Goal: Task Accomplishment & Management: Manage account settings

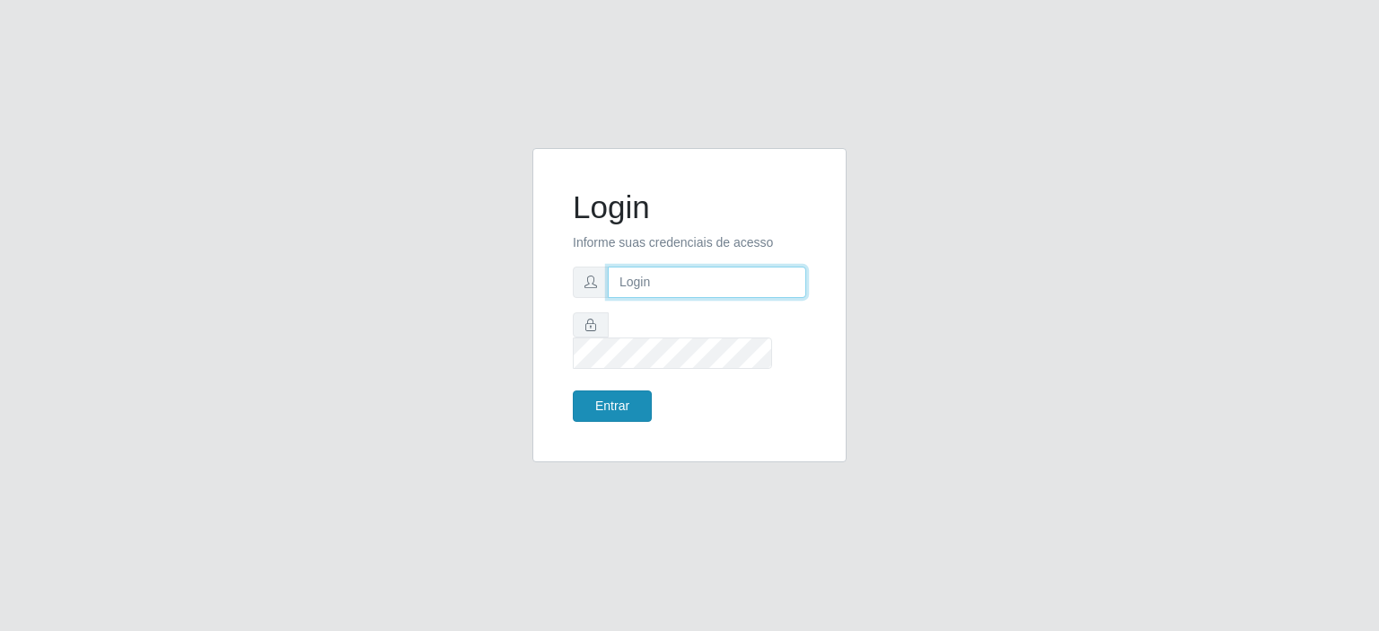
type input "[EMAIL_ADDRESS][DOMAIN_NAME]"
click at [629, 392] on button "Entrar" at bounding box center [612, 406] width 79 height 31
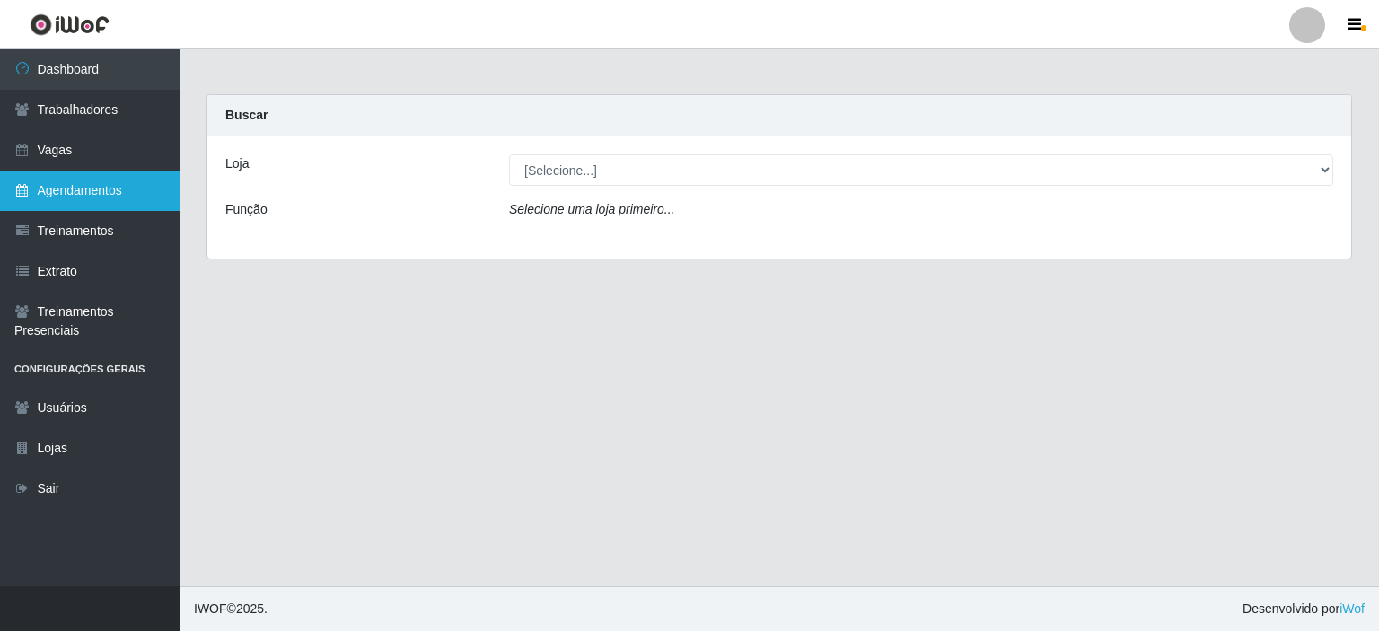
click at [44, 183] on link "Agendamentos" at bounding box center [90, 191] width 180 height 40
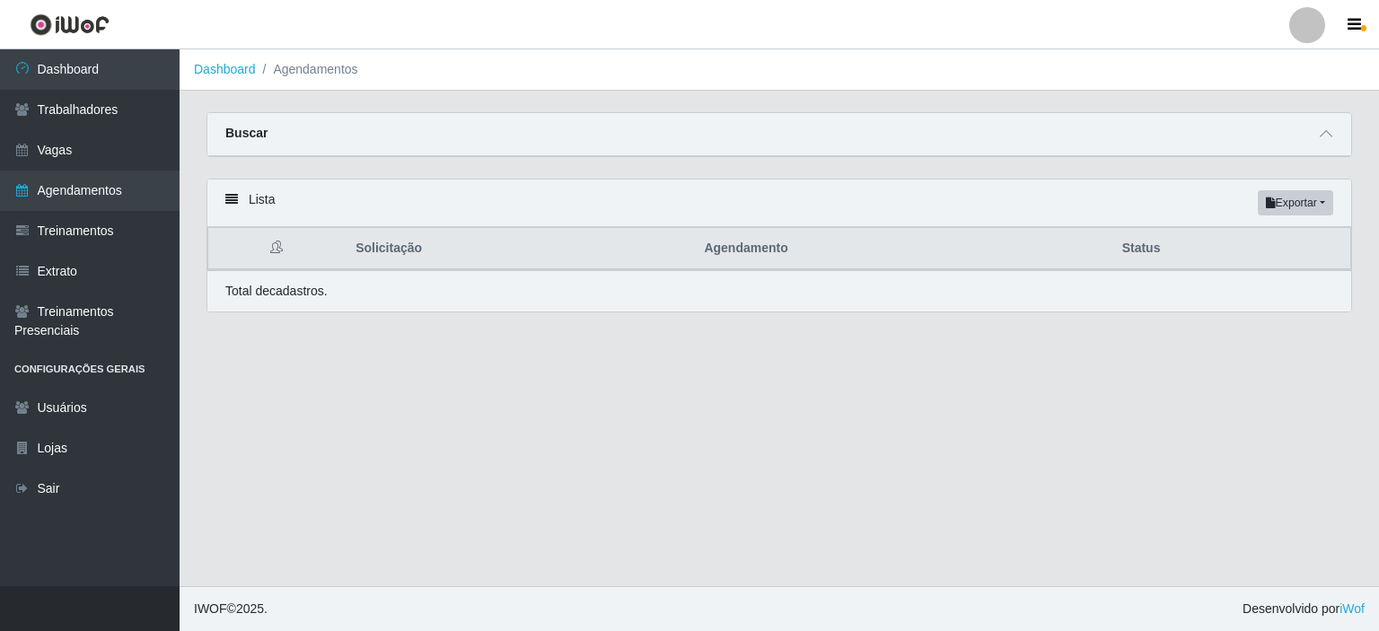
click at [390, 434] on main "Dashboard Agendamentos Carregando... Buscar Início em [GEOGRAPHIC_DATA] em Stat…" at bounding box center [780, 317] width 1200 height 537
click at [48, 192] on link "Agendamentos" at bounding box center [90, 191] width 180 height 40
click at [46, 184] on link "Agendamentos" at bounding box center [90, 191] width 180 height 40
click at [56, 102] on link "Trabalhadores" at bounding box center [90, 110] width 180 height 40
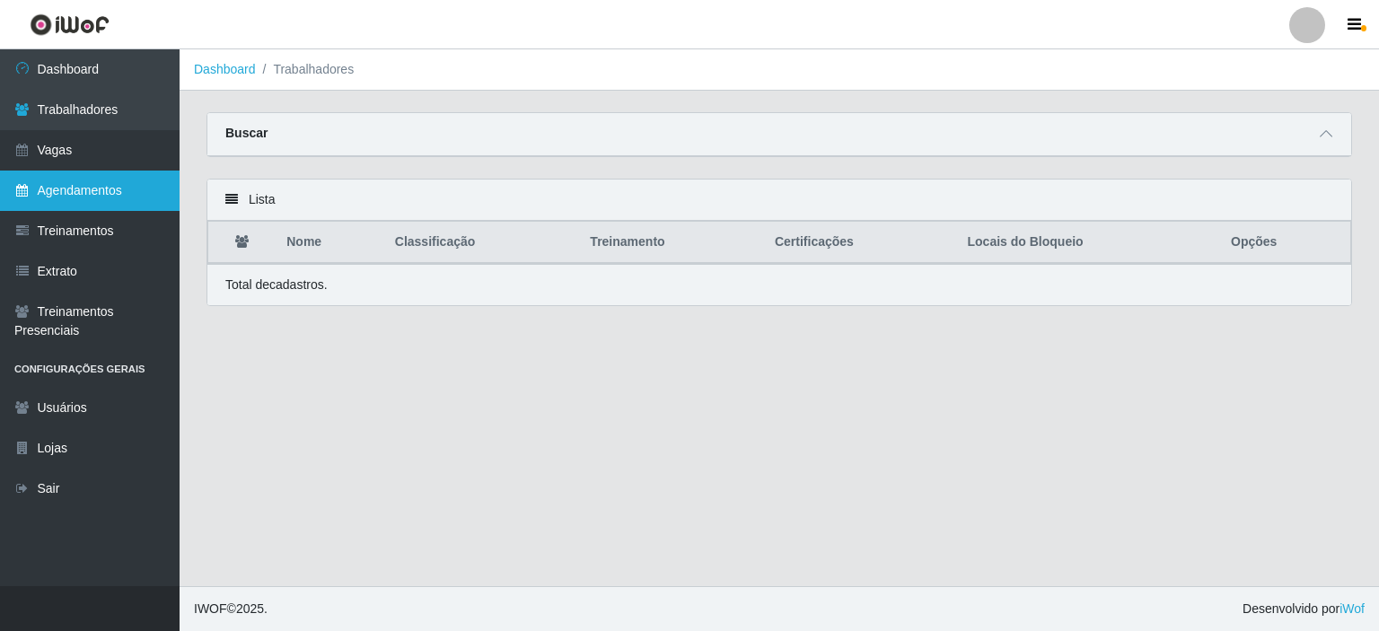
click at [57, 183] on link "Agendamentos" at bounding box center [90, 191] width 180 height 40
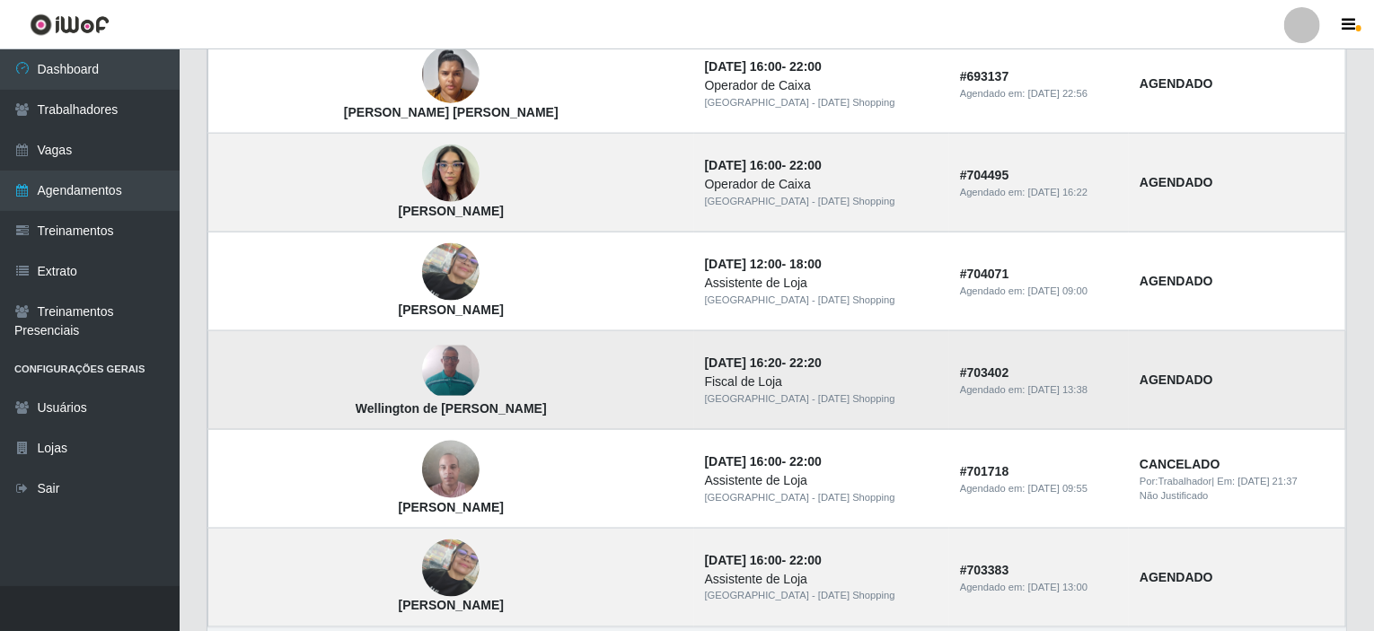
scroll to position [1167, 0]
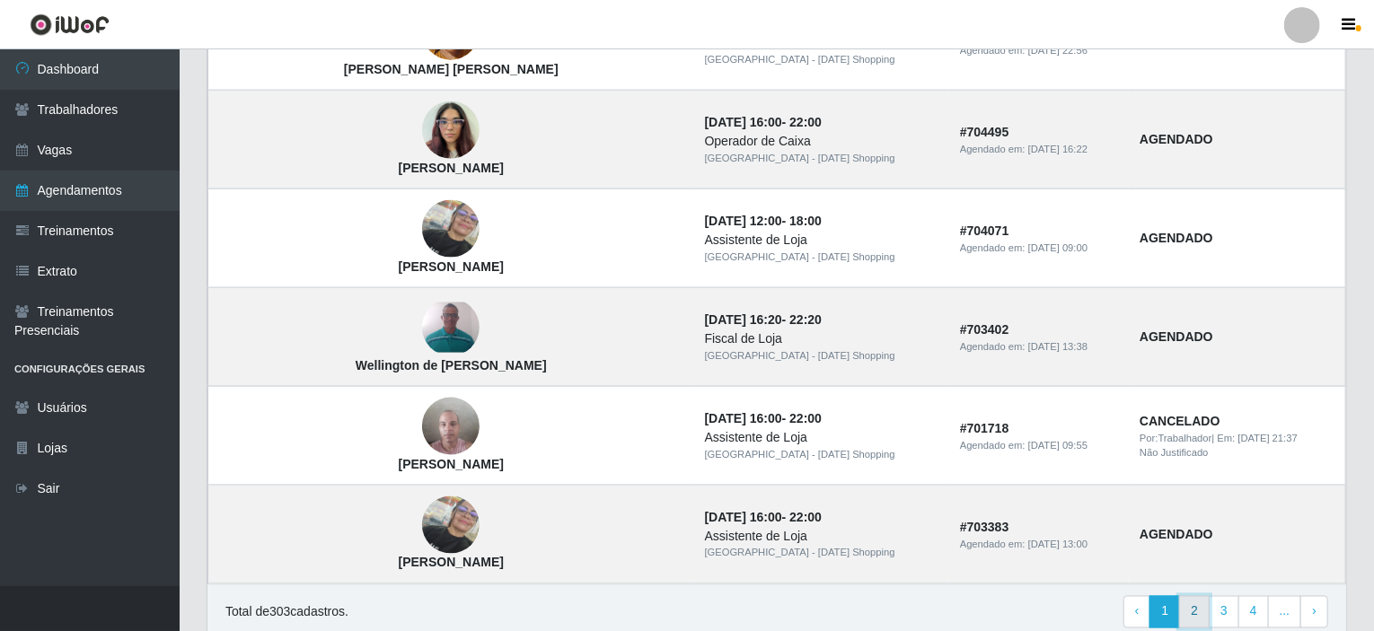
click at [1202, 612] on link "2" at bounding box center [1194, 612] width 31 height 32
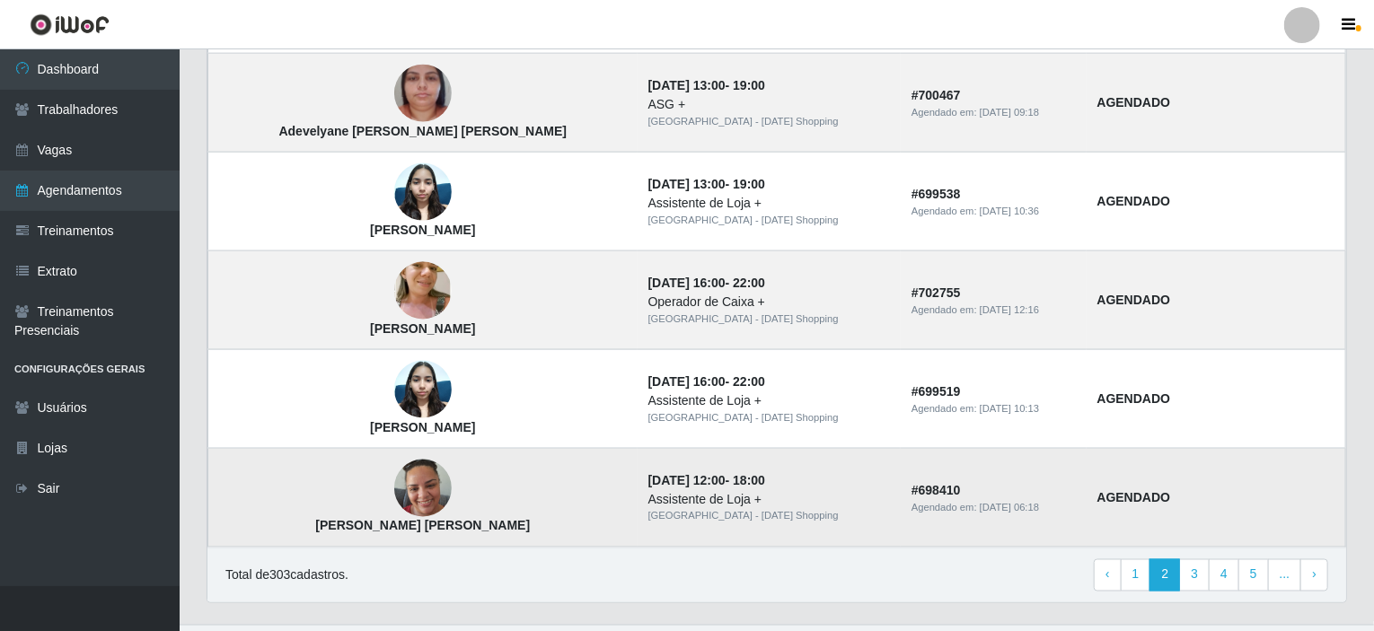
scroll to position [1237, 0]
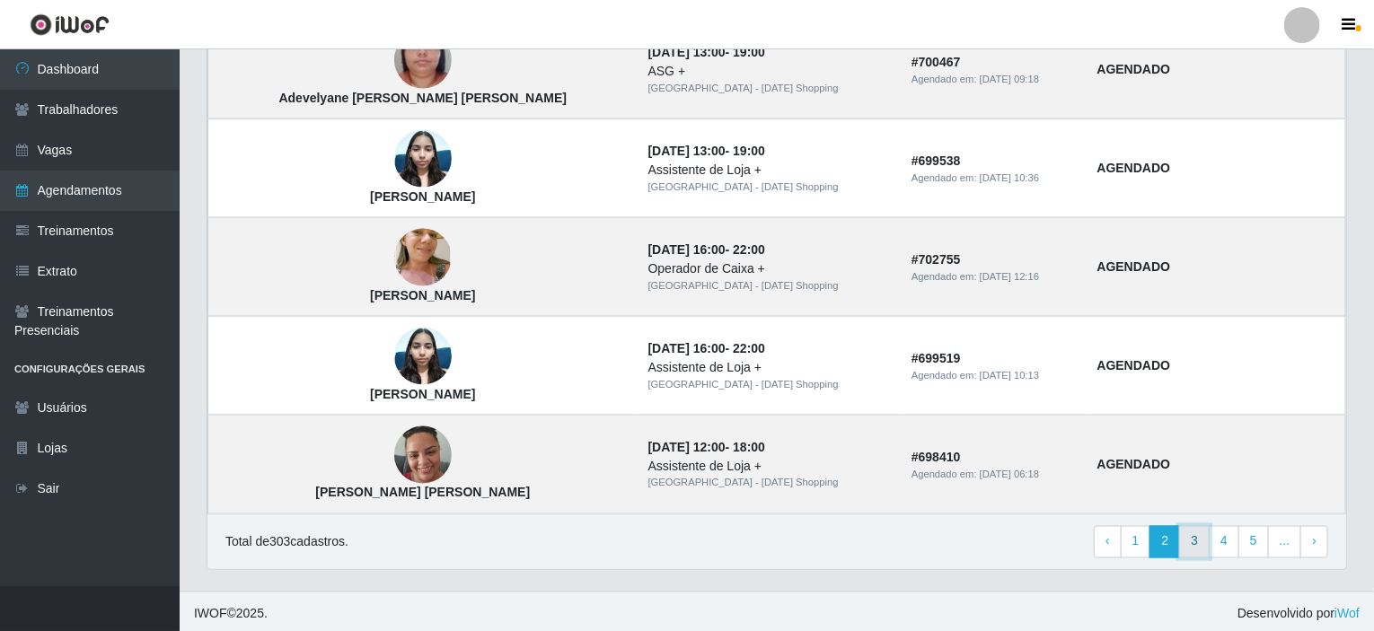
click at [1196, 545] on link "3" at bounding box center [1194, 542] width 31 height 32
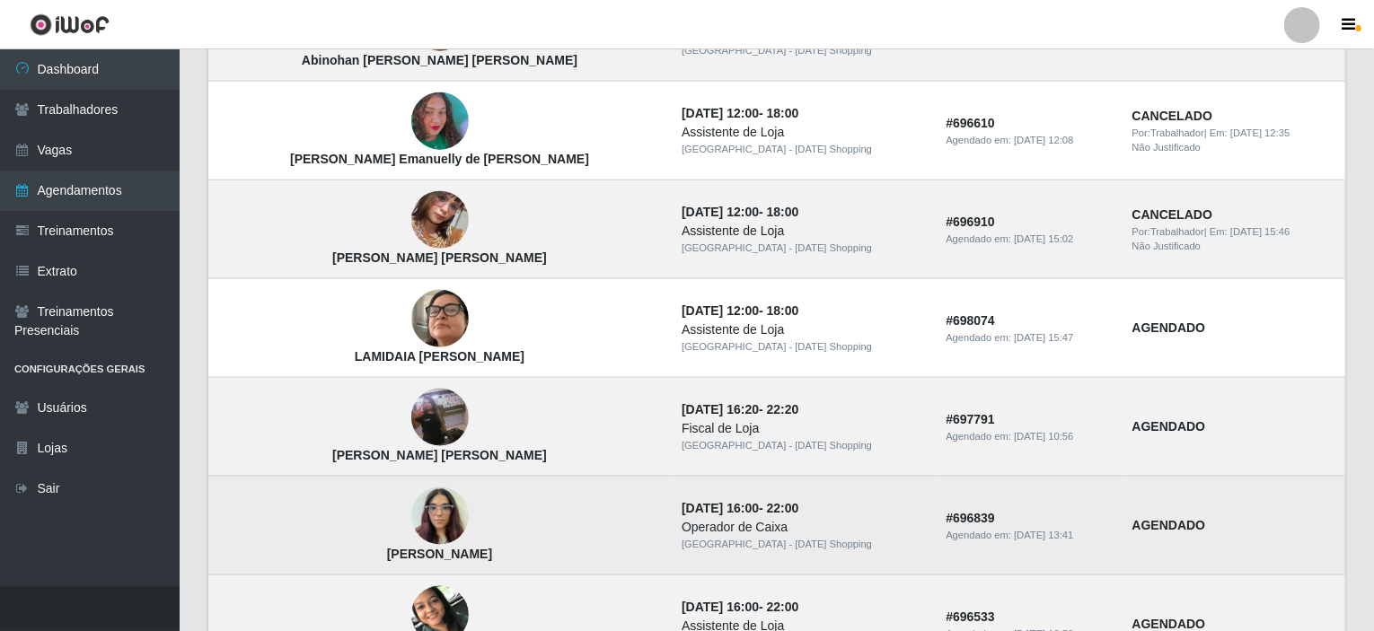
scroll to position [1167, 0]
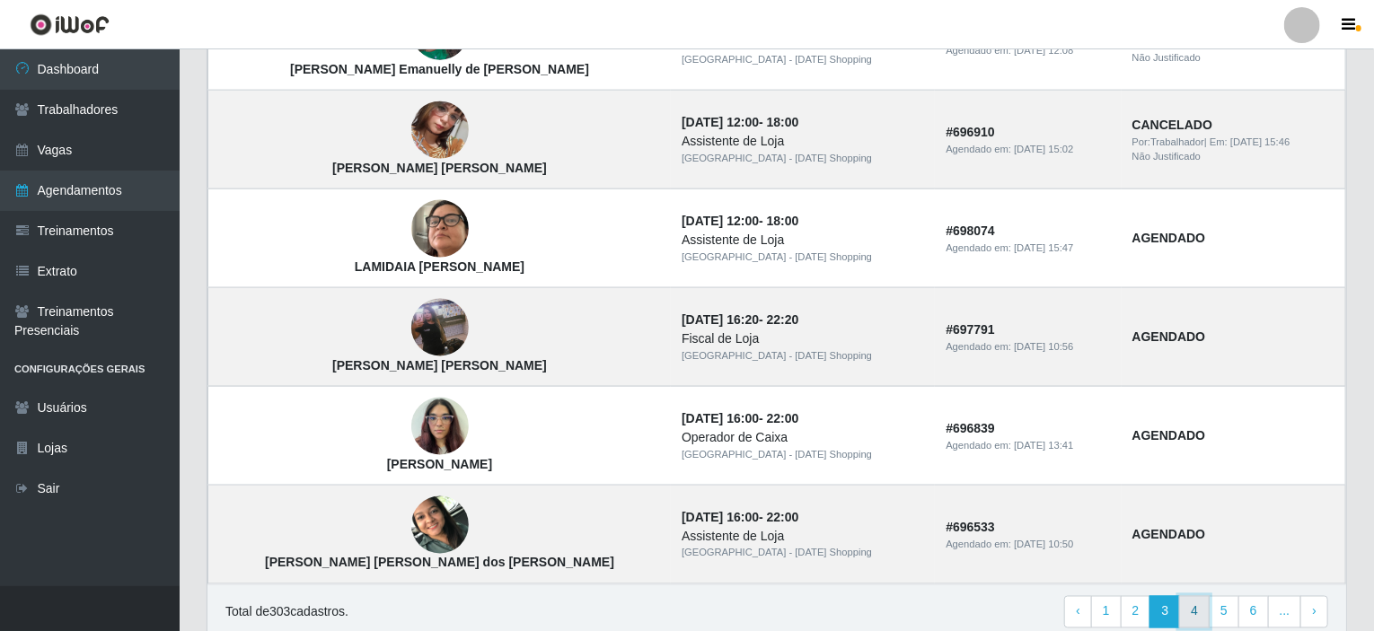
click at [1202, 599] on link "4" at bounding box center [1194, 612] width 31 height 32
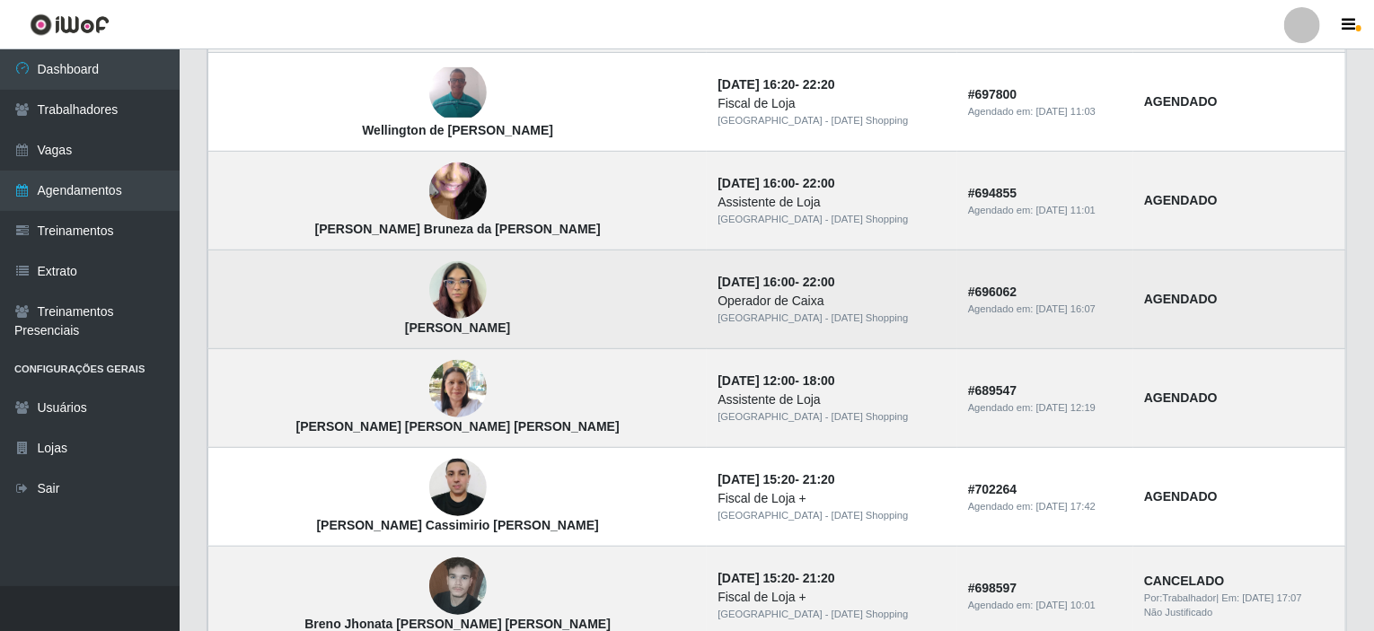
scroll to position [359, 0]
